Goal: Task Accomplishment & Management: Complete application form

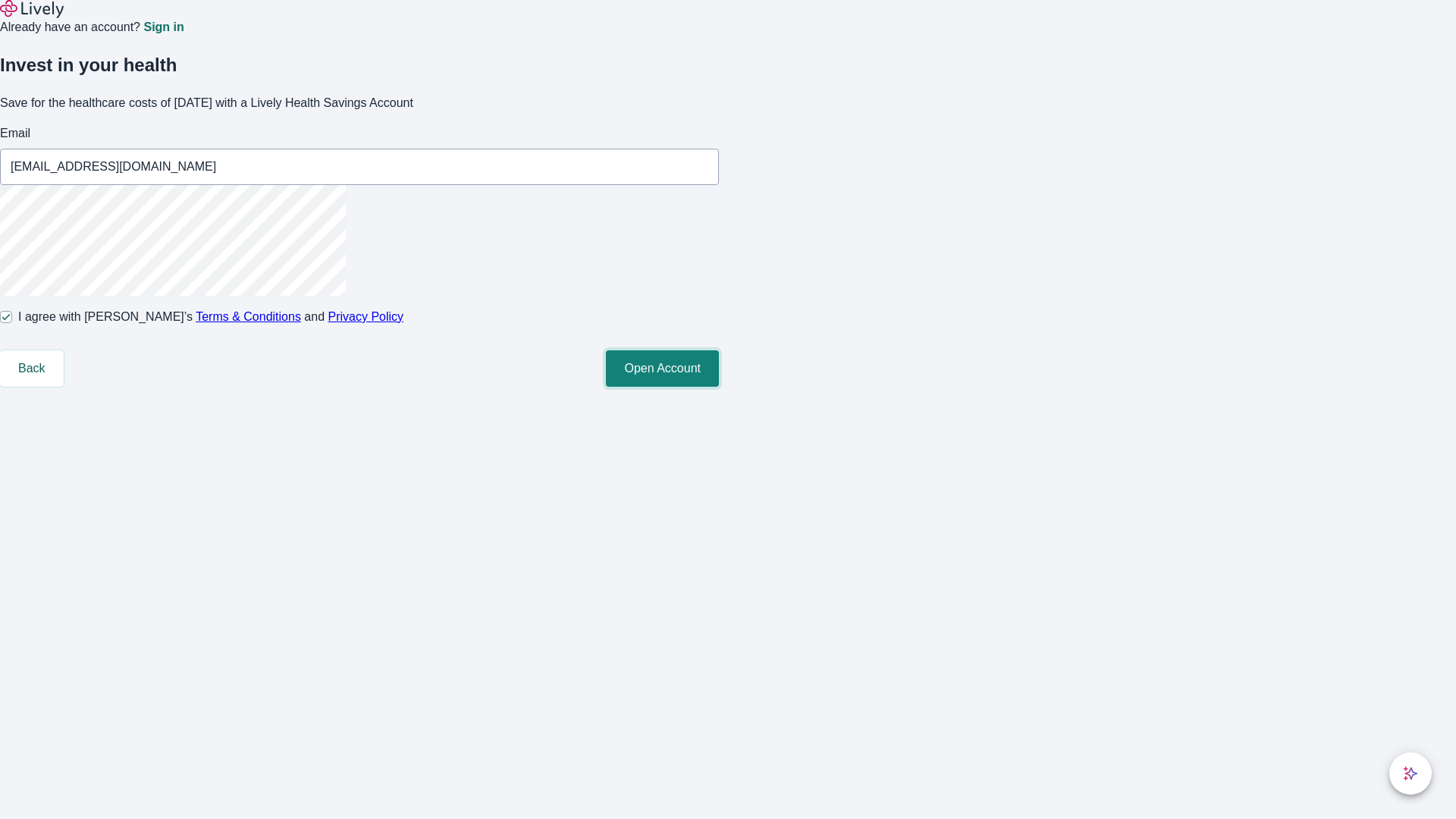
click at [718, 387] on button "Open Account" at bounding box center [662, 369] width 113 height 37
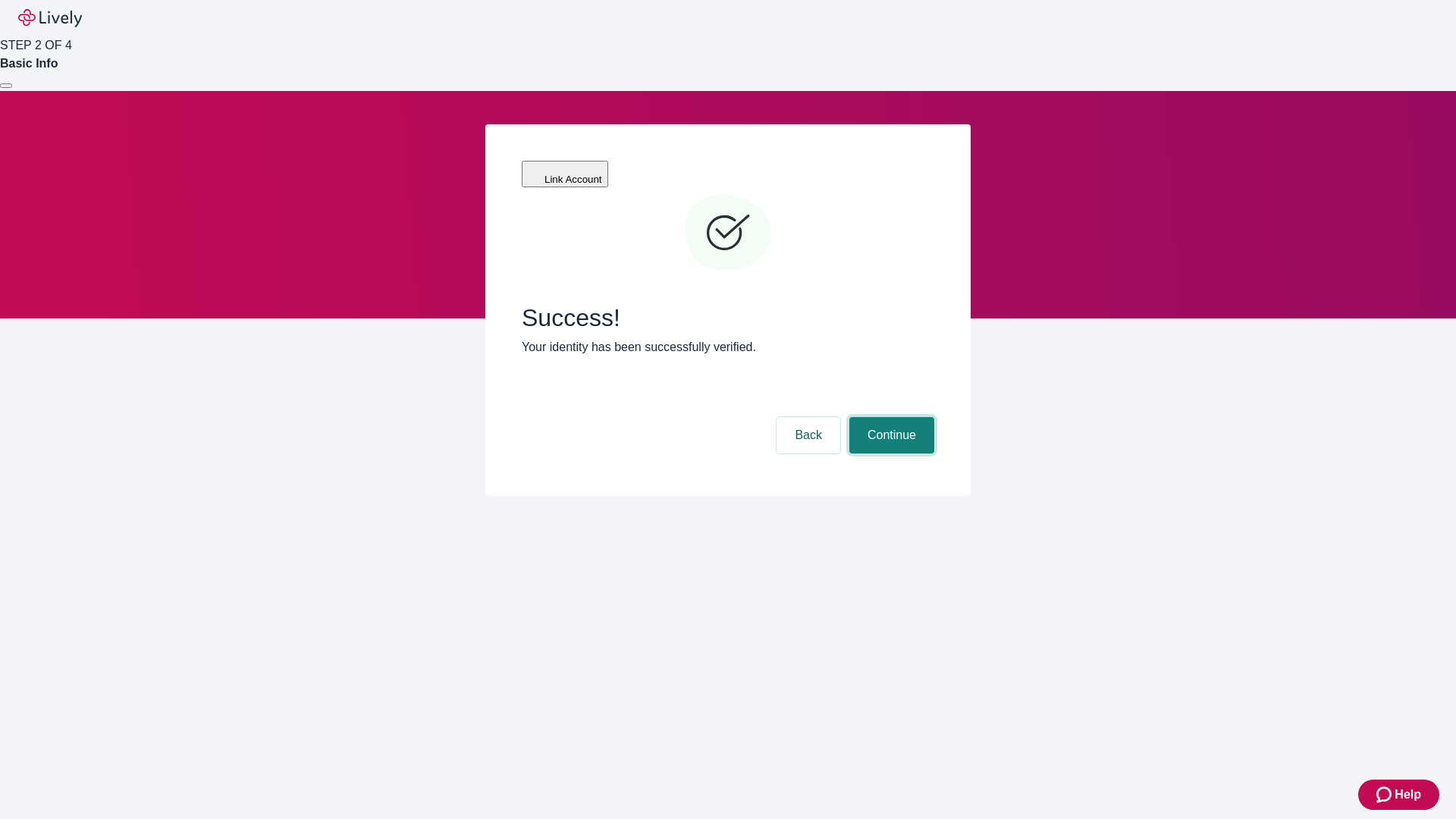
click at [890, 417] on button "Continue" at bounding box center [891, 435] width 85 height 37
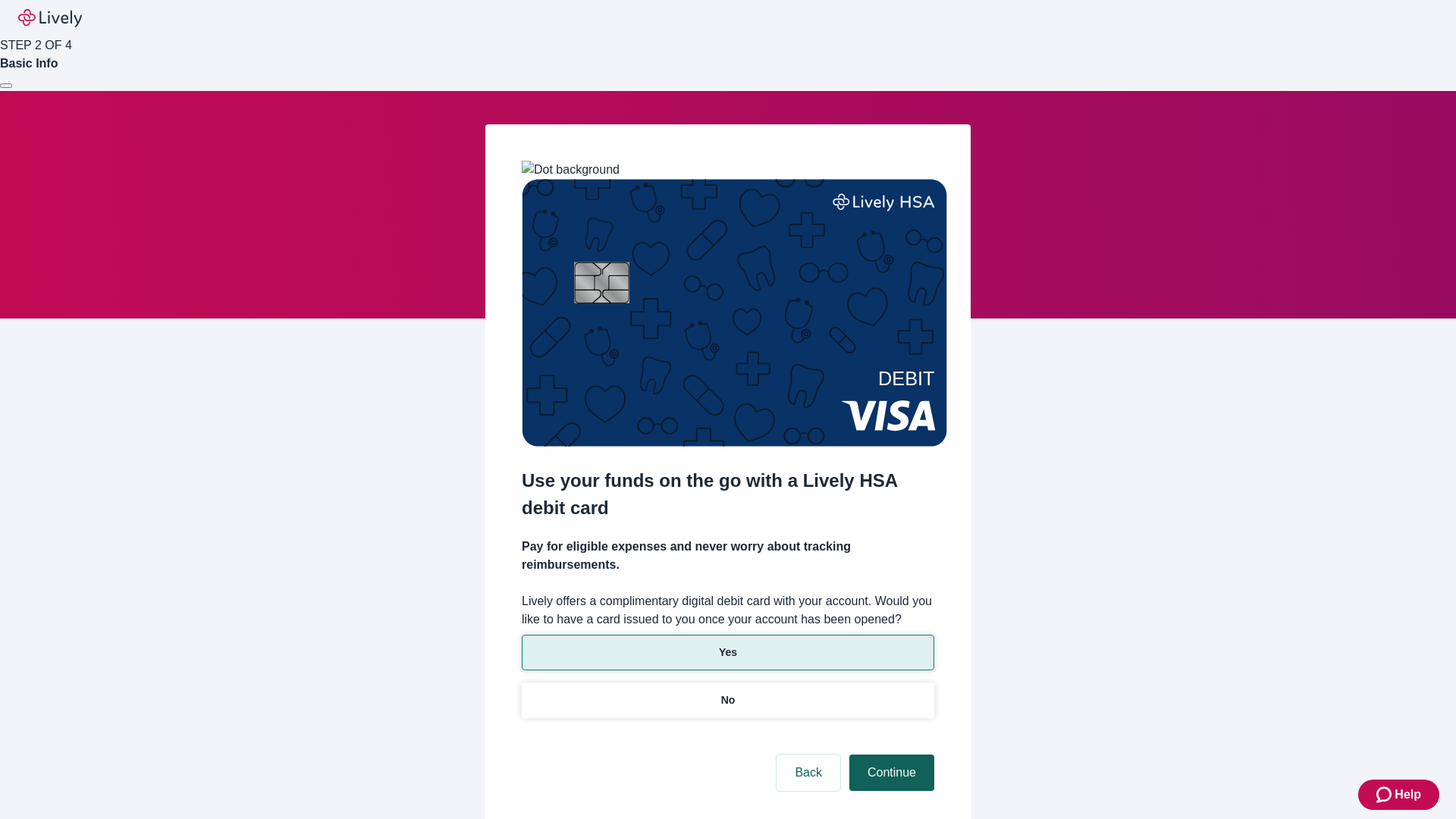
click at [727, 645] on p "Yes" at bounding box center [727, 653] width 18 height 16
click at [890, 755] on button "Continue" at bounding box center [891, 773] width 85 height 37
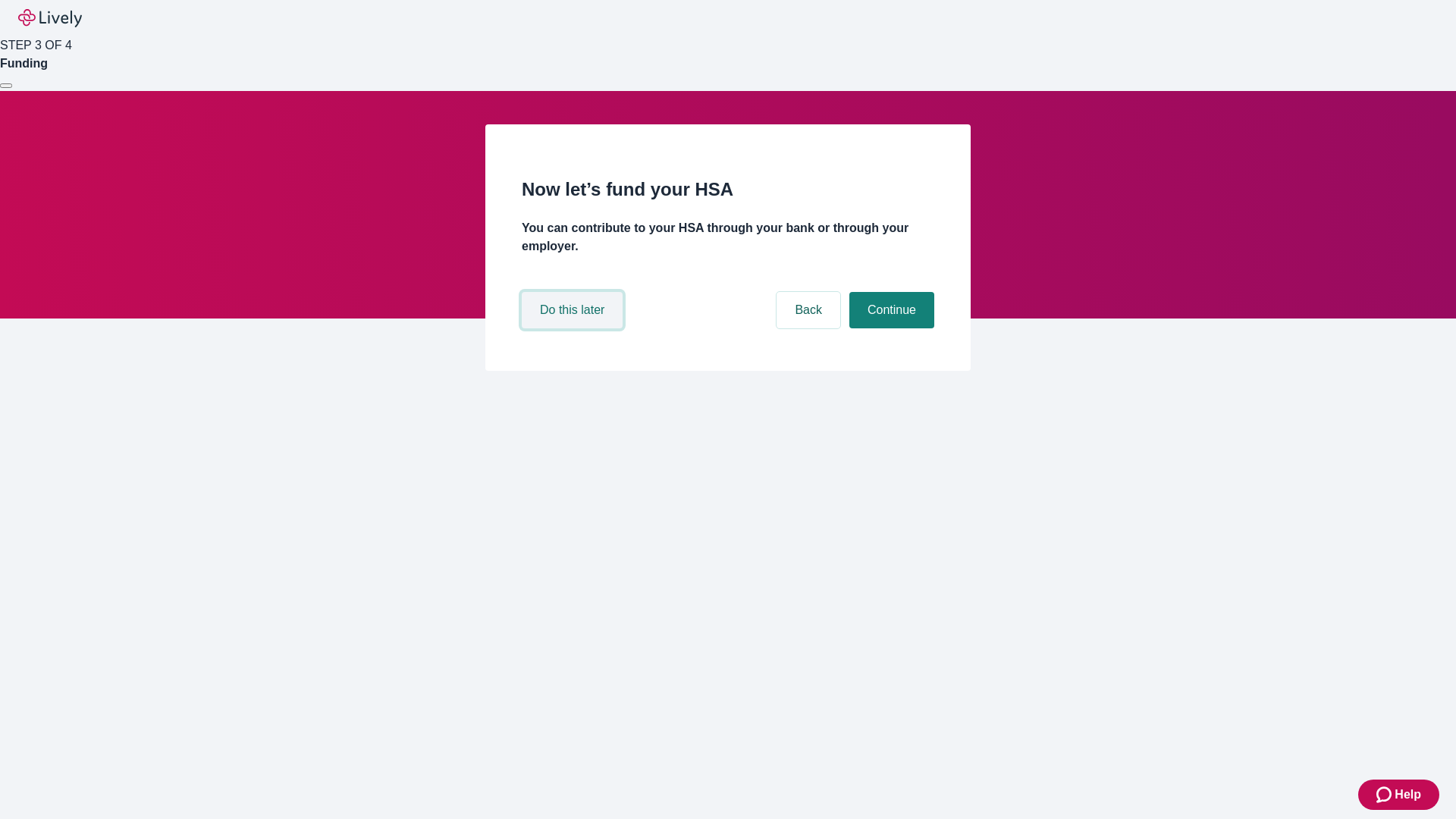
click at [574, 329] on button "Do this later" at bounding box center [572, 310] width 101 height 37
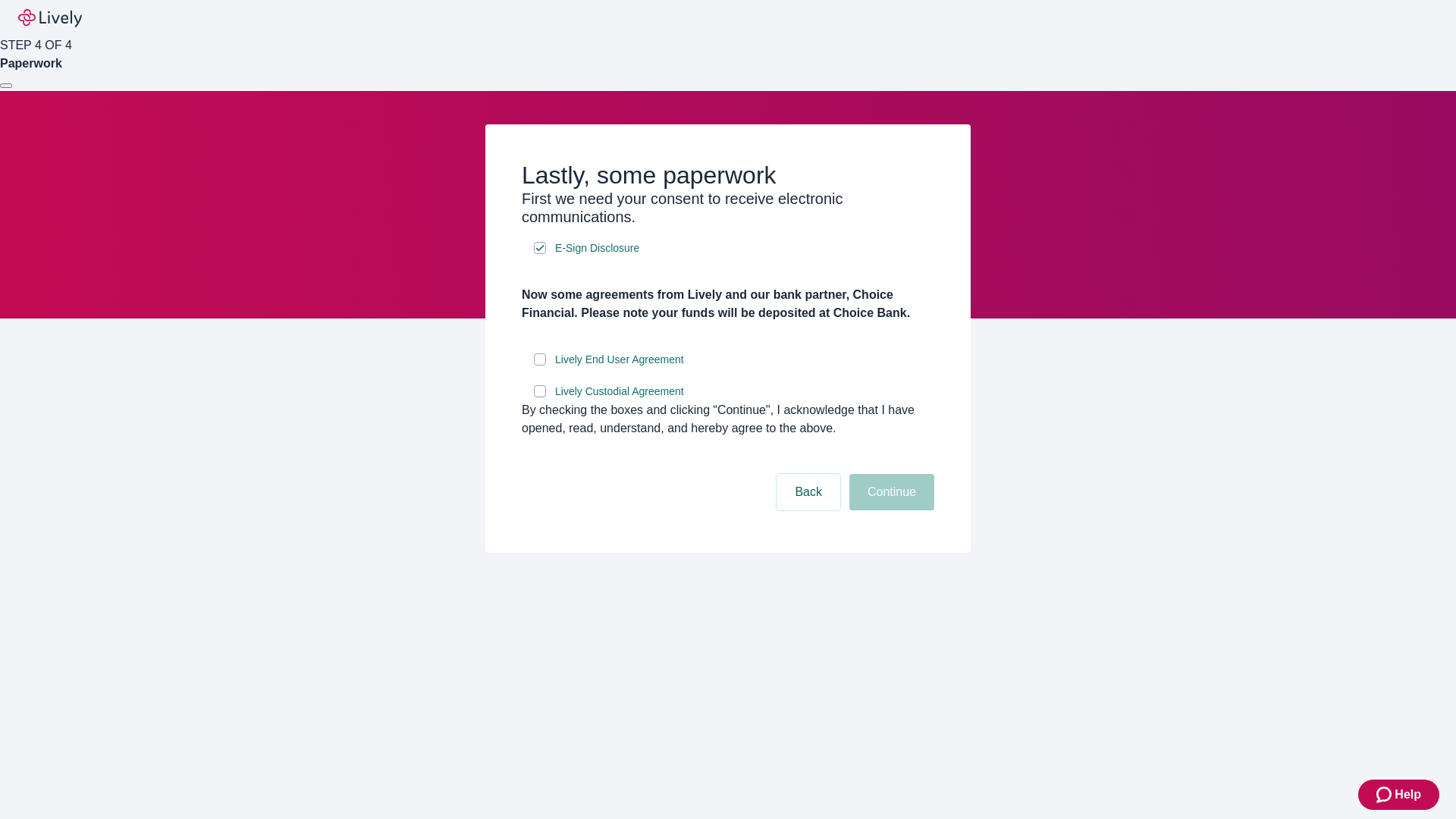
click at [540, 365] on input "Lively End User Agreement" at bounding box center [539, 359] width 12 height 12
checkbox input "true"
click at [540, 397] on input "Lively Custodial Agreement" at bounding box center [539, 391] width 12 height 12
checkbox input "true"
click at [890, 510] on button "Continue" at bounding box center [891, 493] width 85 height 37
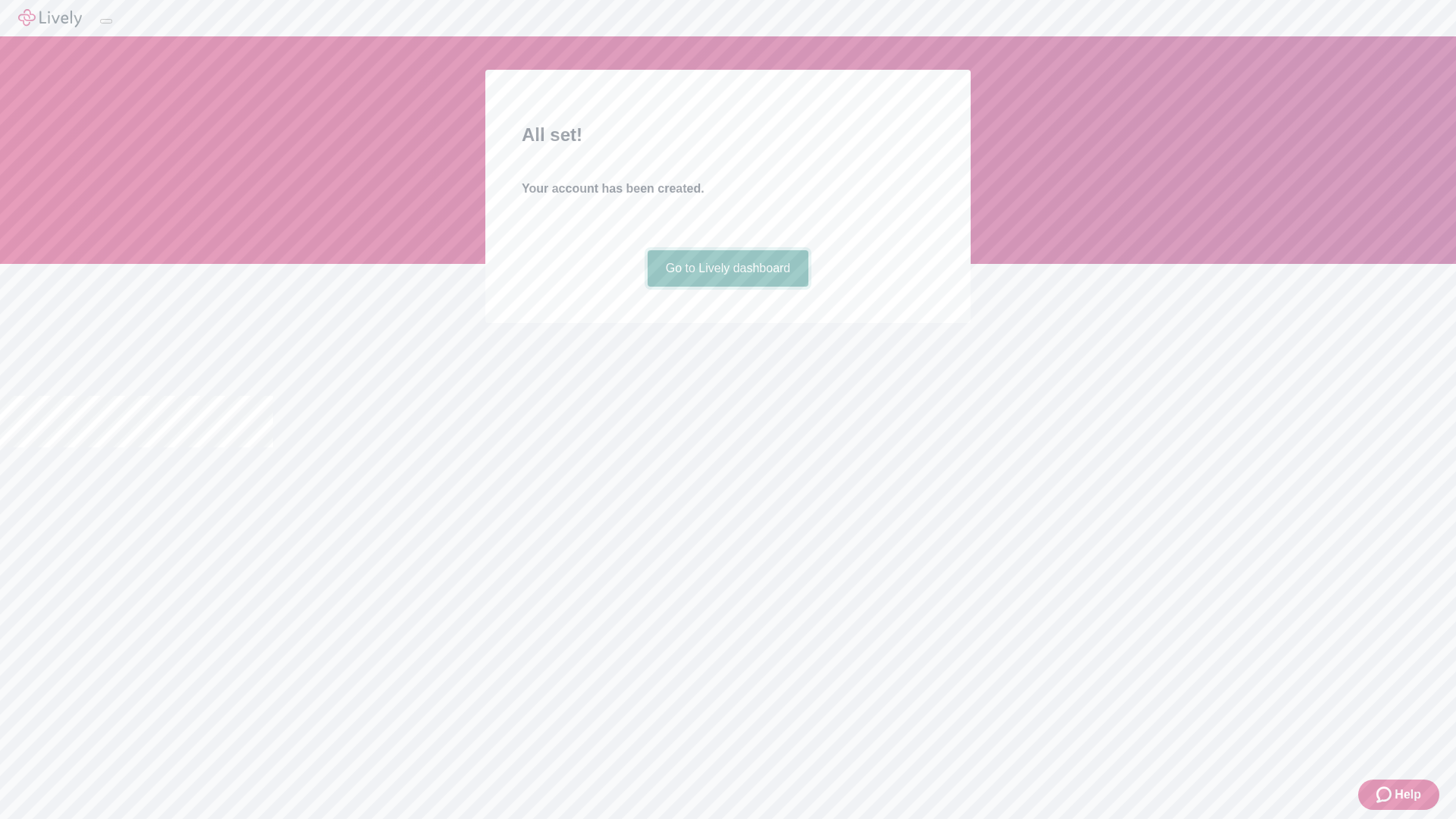
click at [727, 287] on link "Go to Lively dashboard" at bounding box center [728, 268] width 162 height 37
